Goal: Information Seeking & Learning: Understand process/instructions

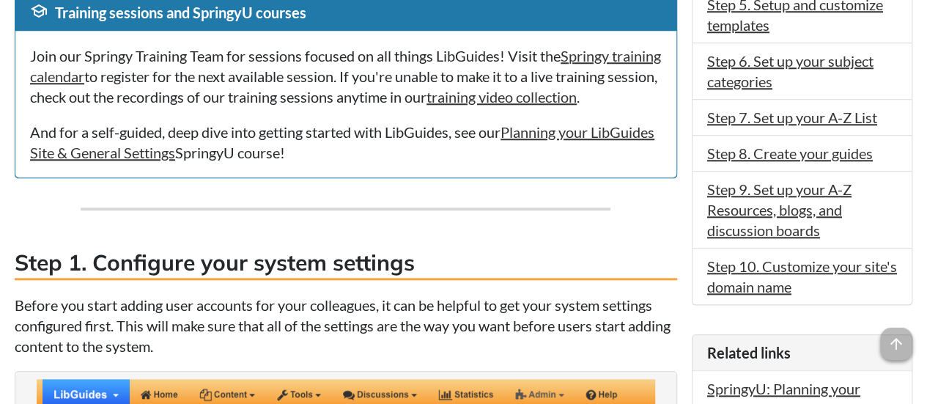
scroll to position [601, 0]
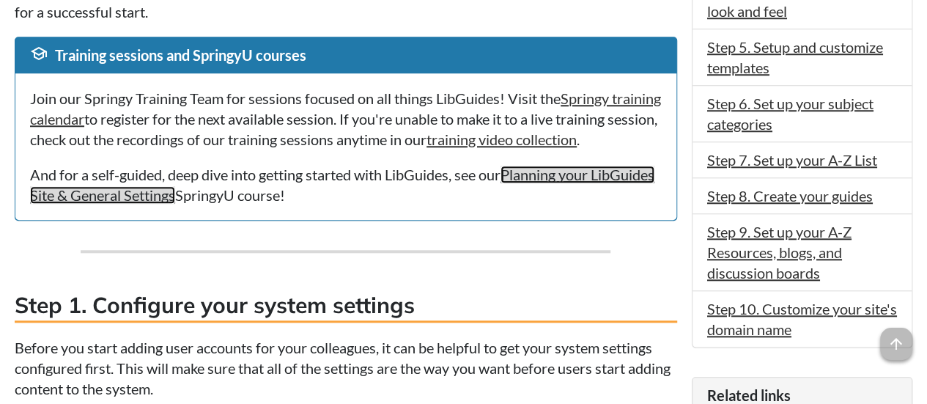
click at [559, 194] on link "Planning your LibGuides Site & General Settings" at bounding box center [342, 185] width 625 height 38
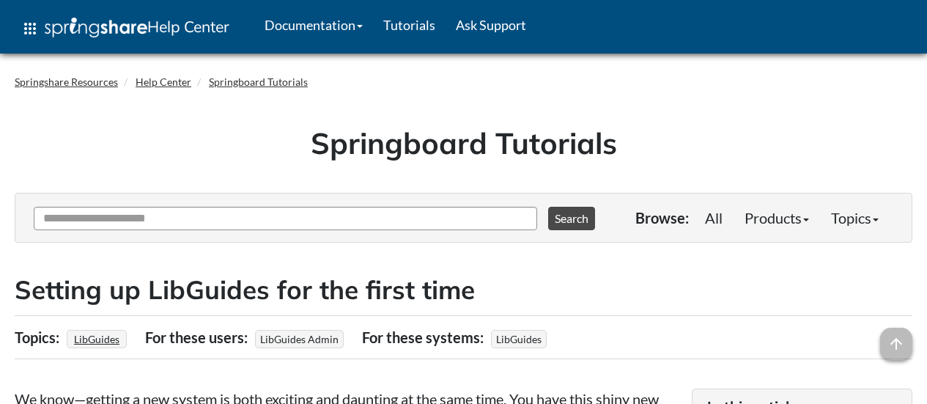
scroll to position [601, 0]
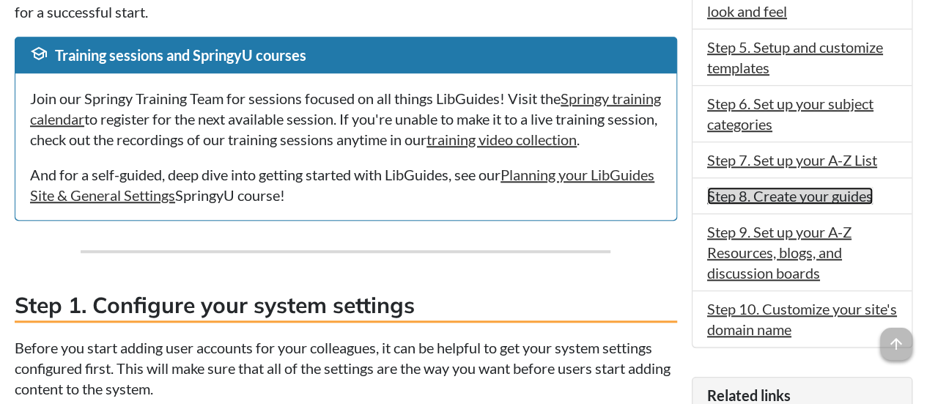
click at [814, 194] on link "Step 8. Create your guides" at bounding box center [790, 196] width 166 height 18
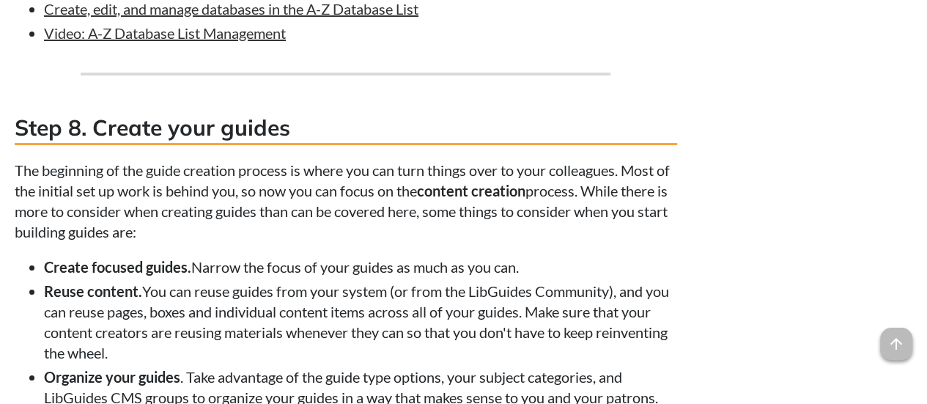
scroll to position [5471, 0]
